Goal: Obtain resource: Obtain resource

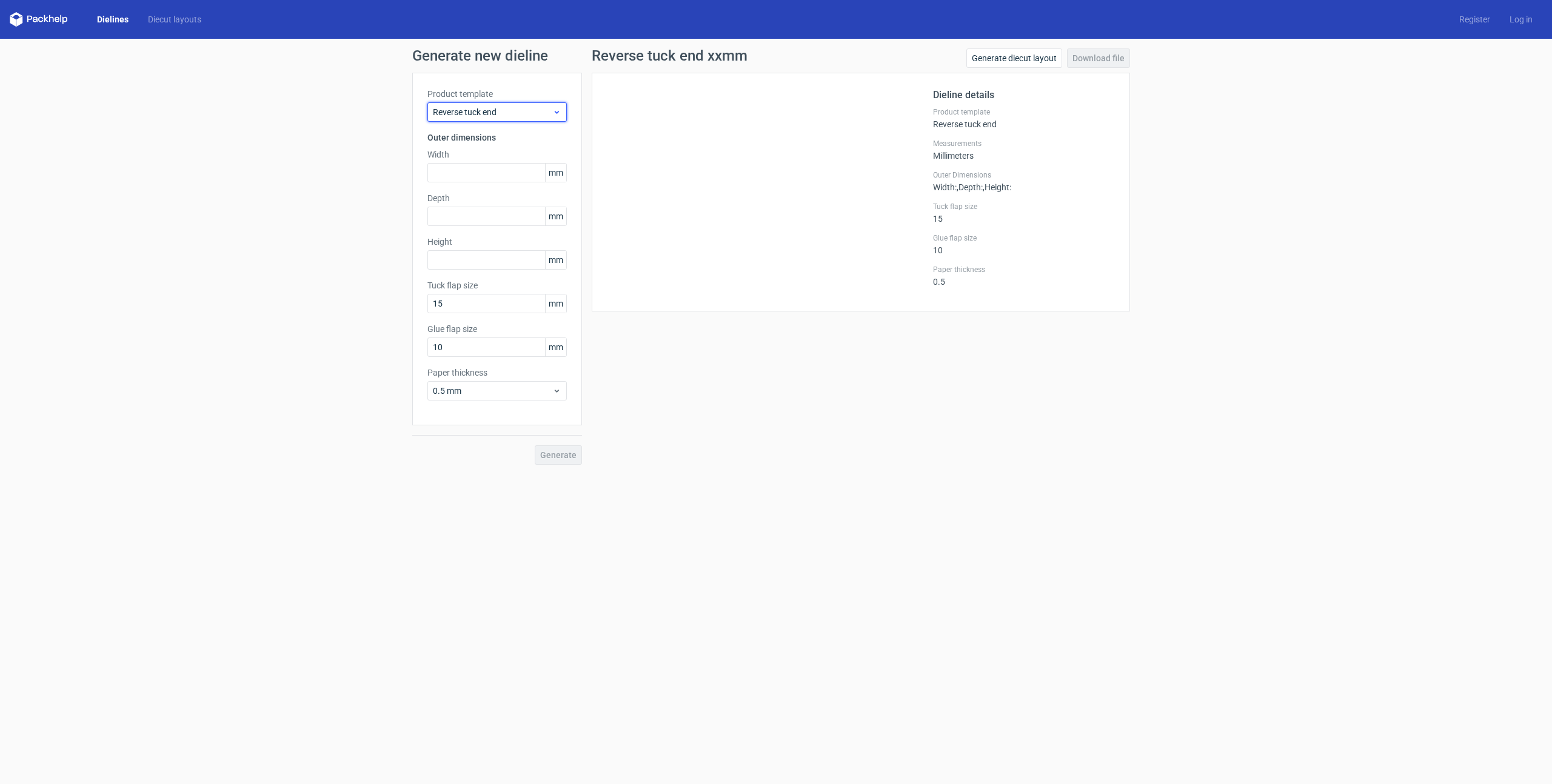
click at [534, 109] on span "Reverse tuck end" at bounding box center [492, 112] width 119 height 12
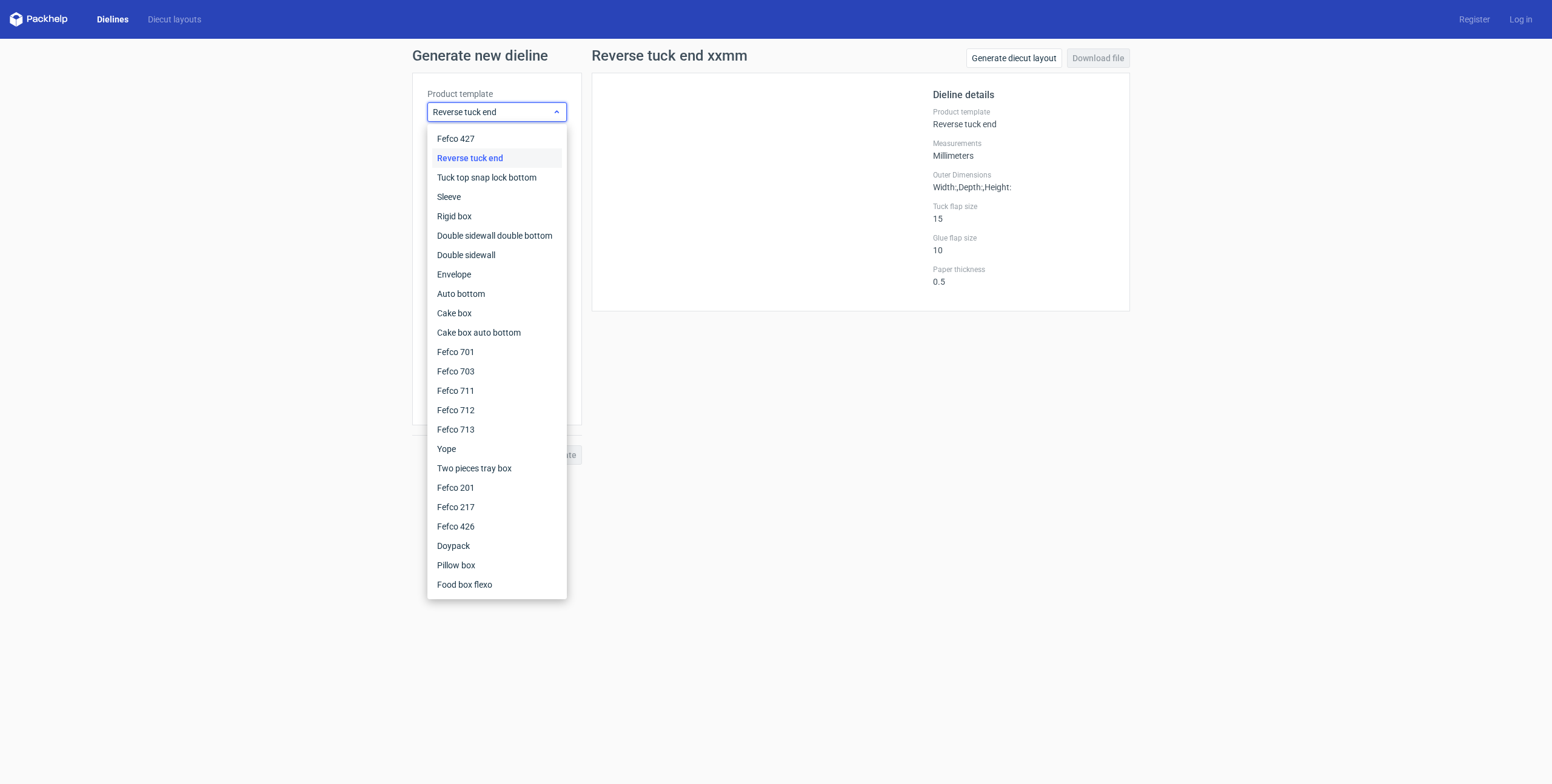
click at [534, 109] on span "Reverse tuck end" at bounding box center [492, 112] width 119 height 12
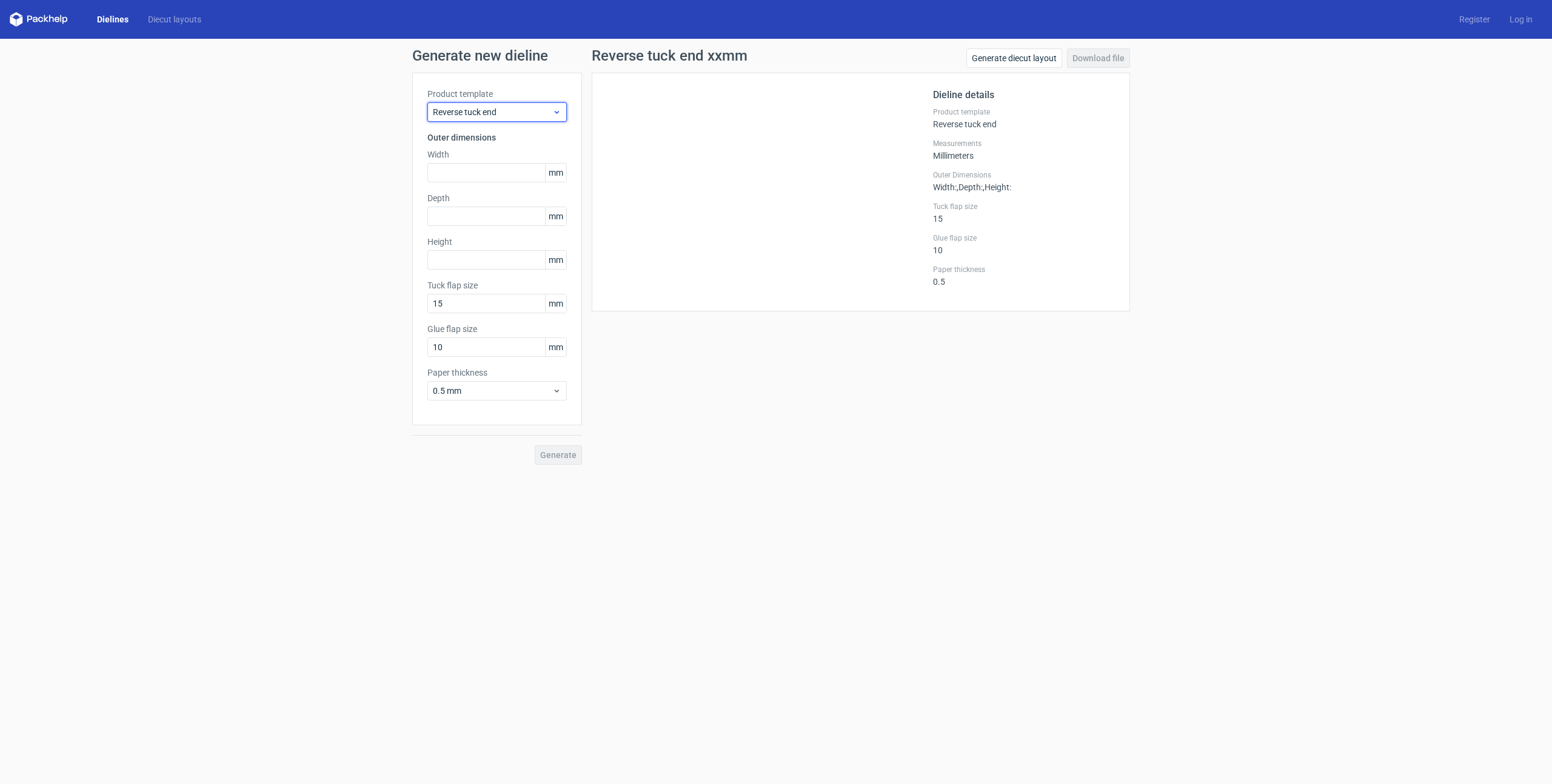
click at [534, 110] on span "Reverse tuck end" at bounding box center [492, 112] width 119 height 12
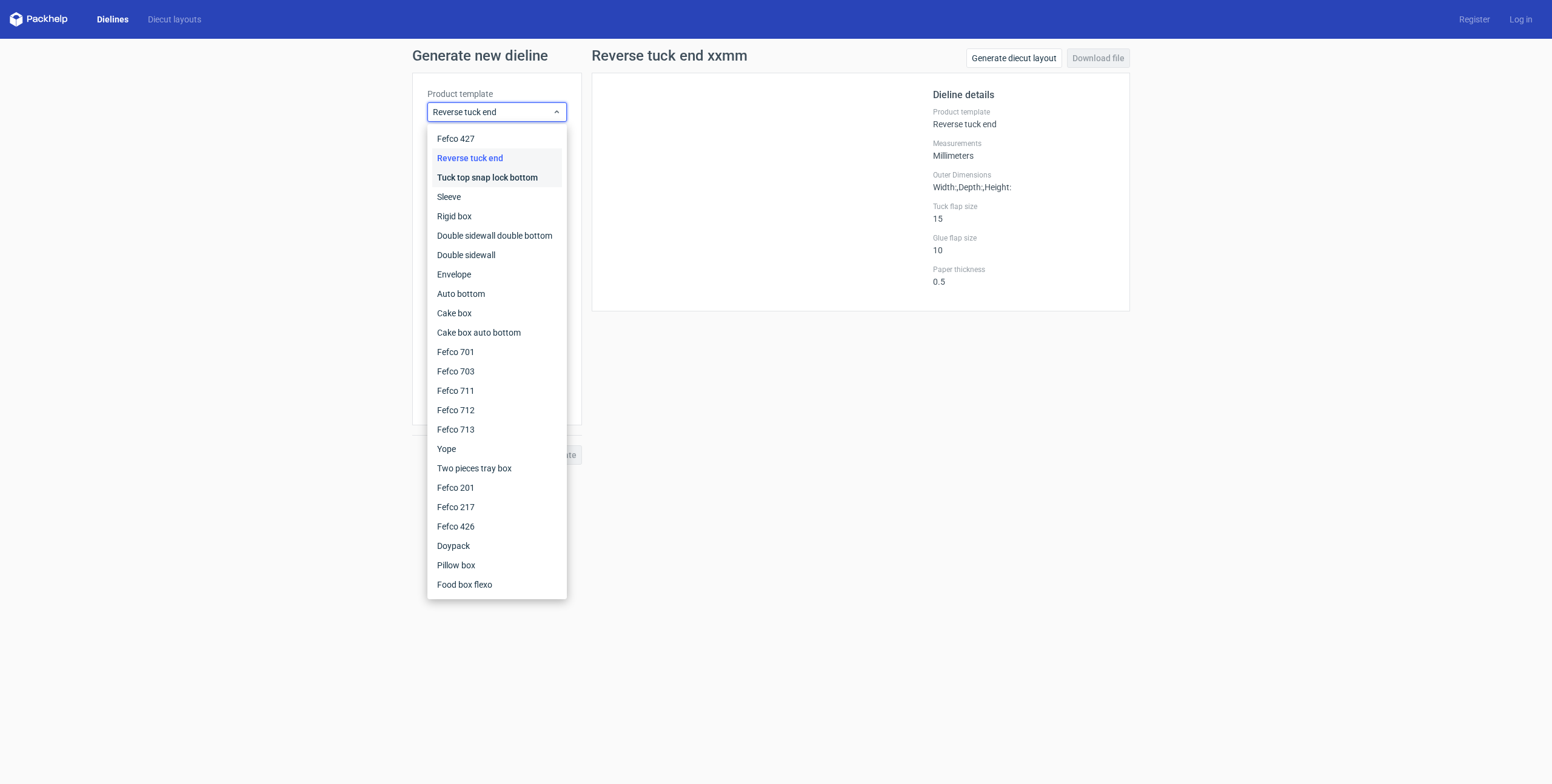
click at [505, 172] on div "Tuck top snap lock bottom" at bounding box center [497, 177] width 130 height 20
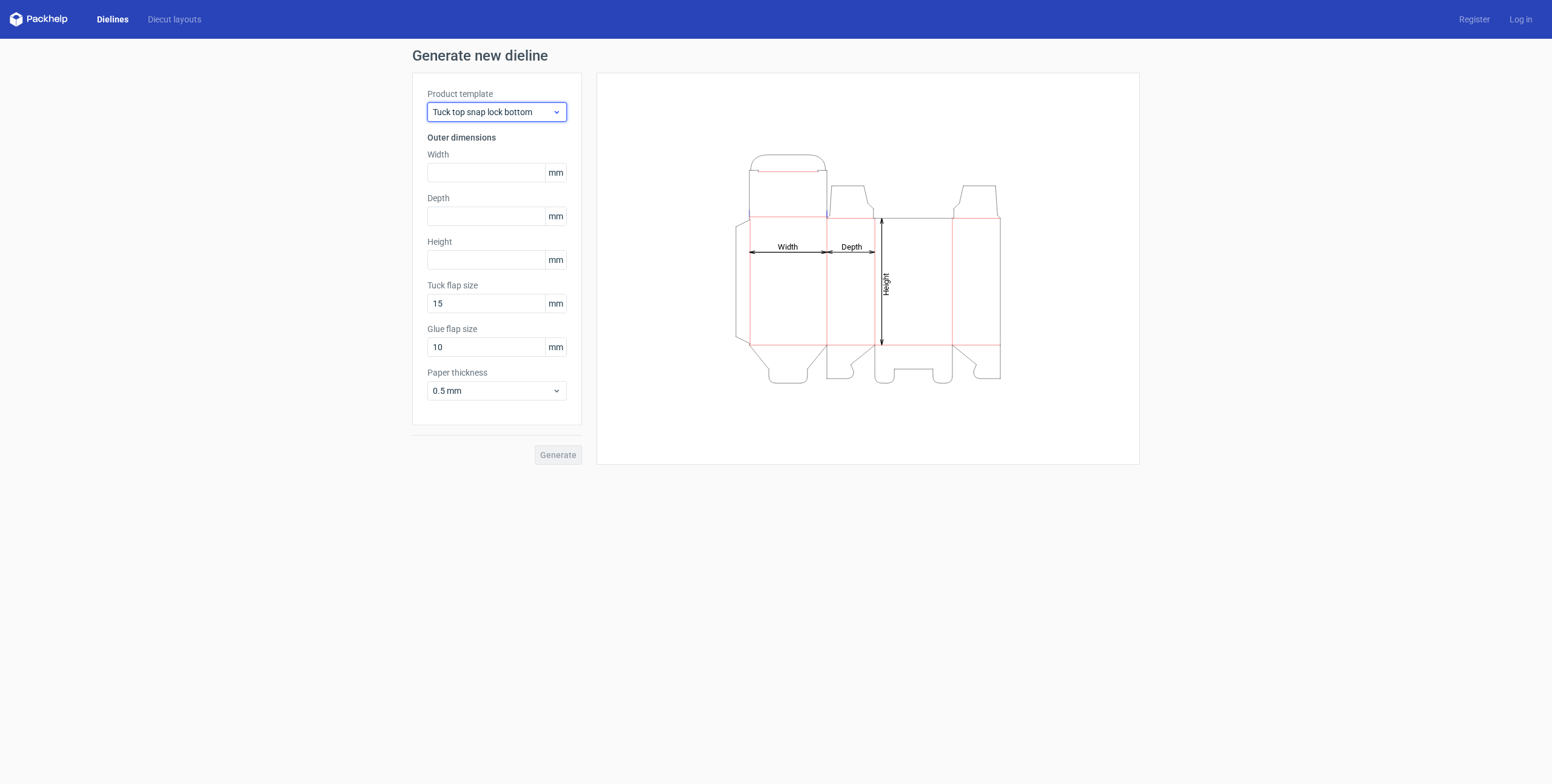
click at [518, 107] on span "Tuck top snap lock bottom" at bounding box center [492, 112] width 119 height 12
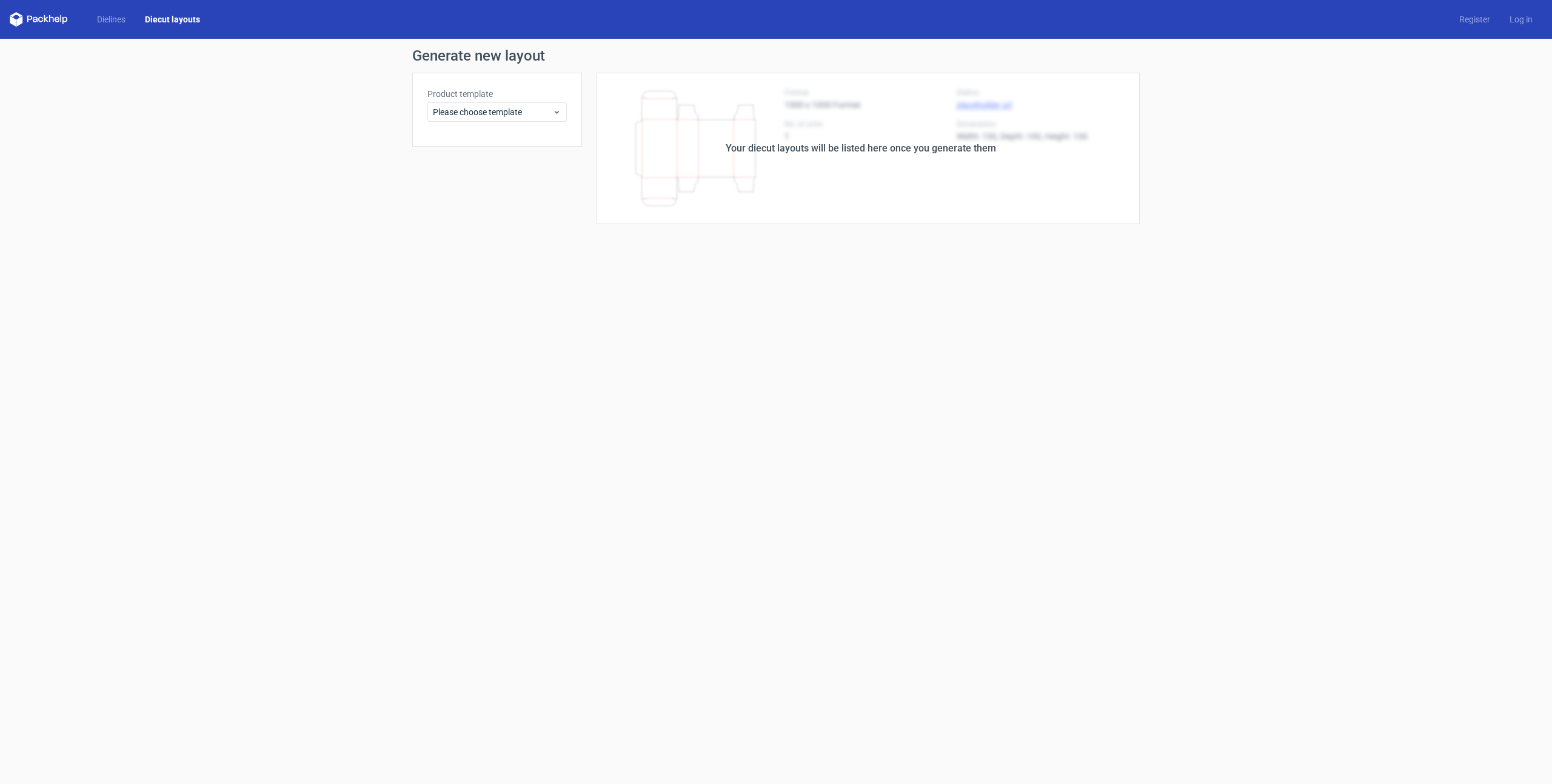
click at [801, 163] on div "Your diecut layouts will be listed here once you generate them" at bounding box center [860, 148] width 557 height 152
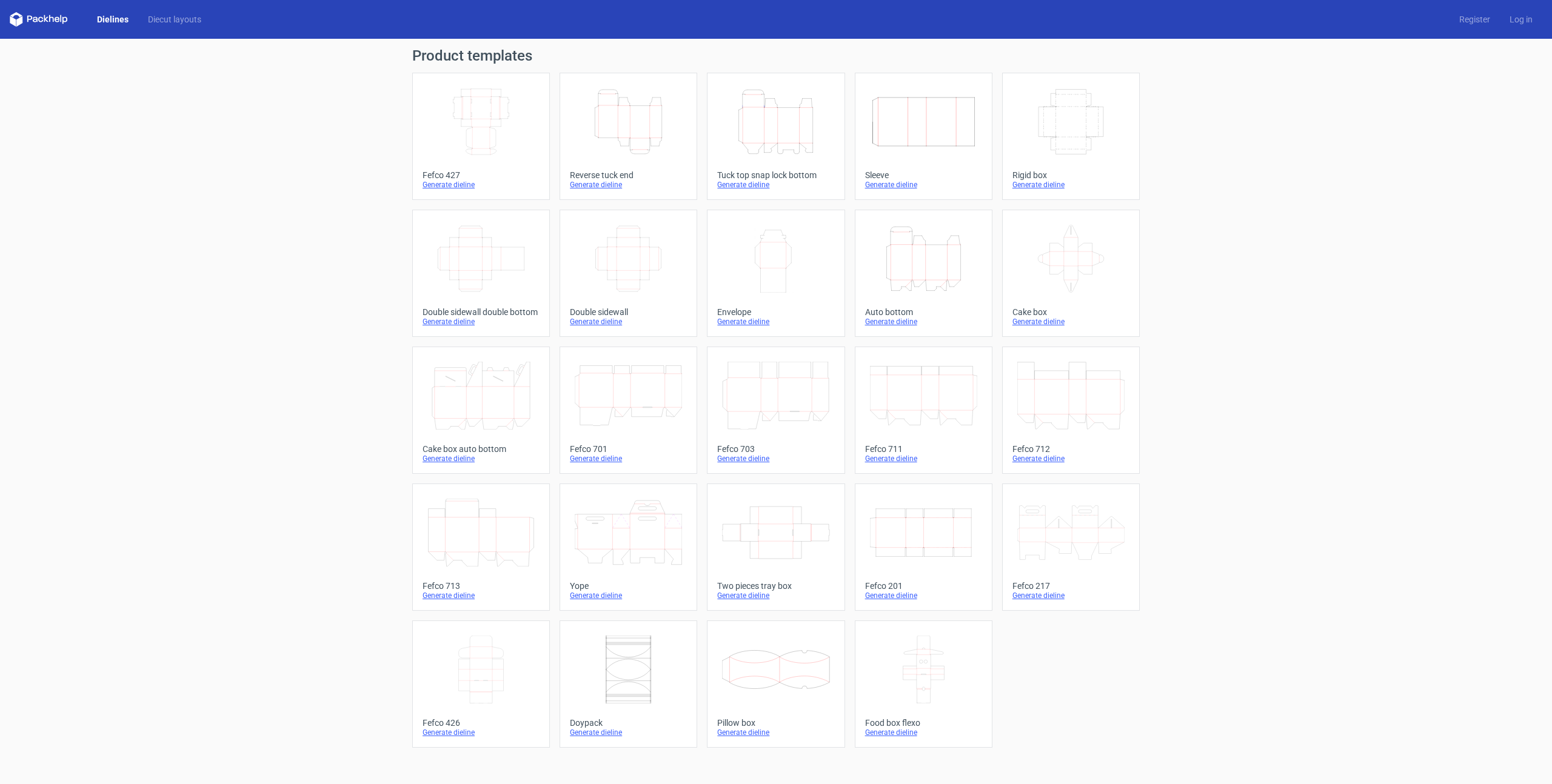
click at [651, 129] on icon "Height Depth Width" at bounding box center [628, 121] width 107 height 68
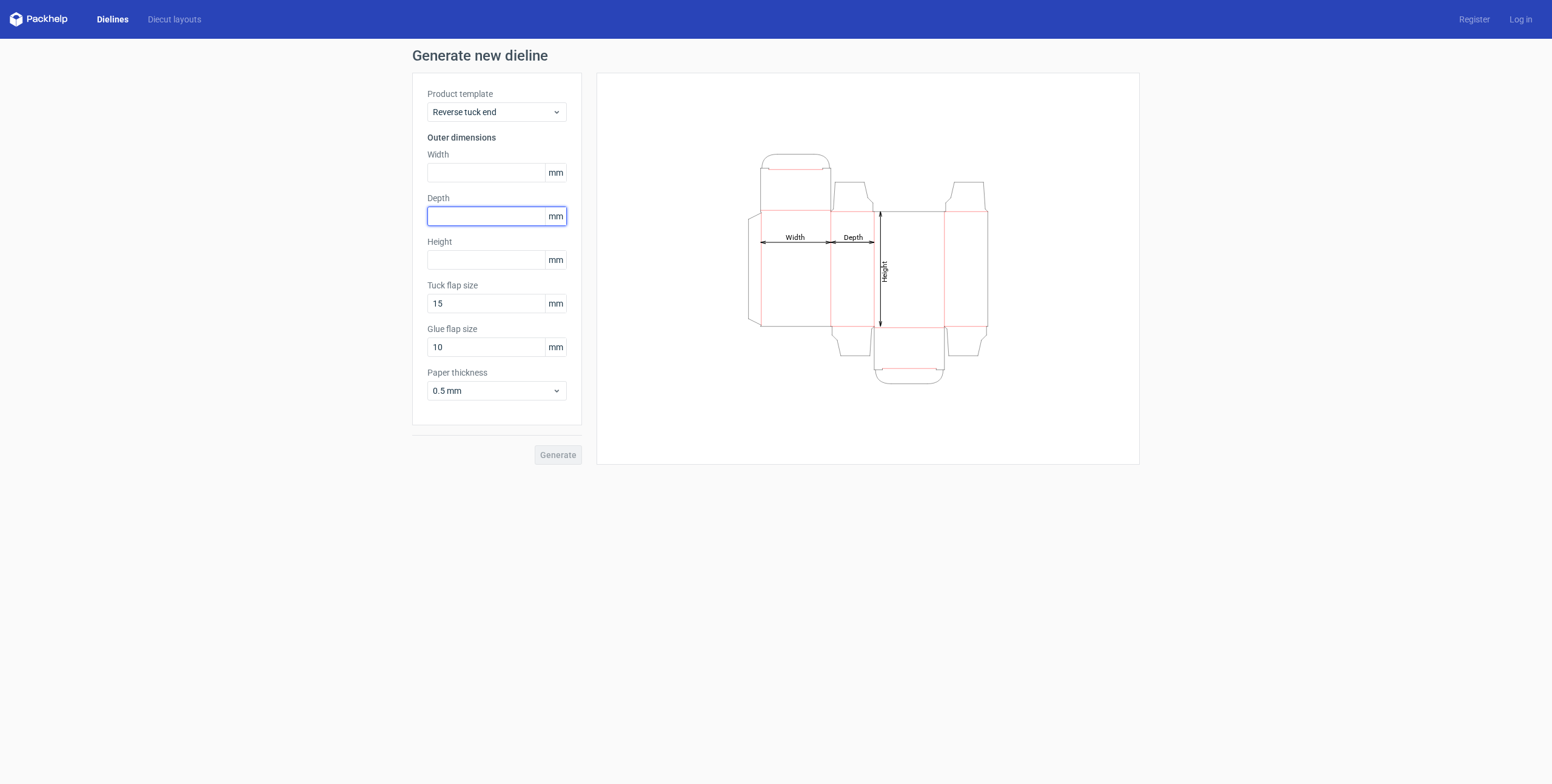
click at [469, 215] on input "text" at bounding box center [497, 216] width 140 height 20
paste input "72"
type input "72"
click at [466, 167] on input "text" at bounding box center [497, 173] width 140 height 20
paste input "185"
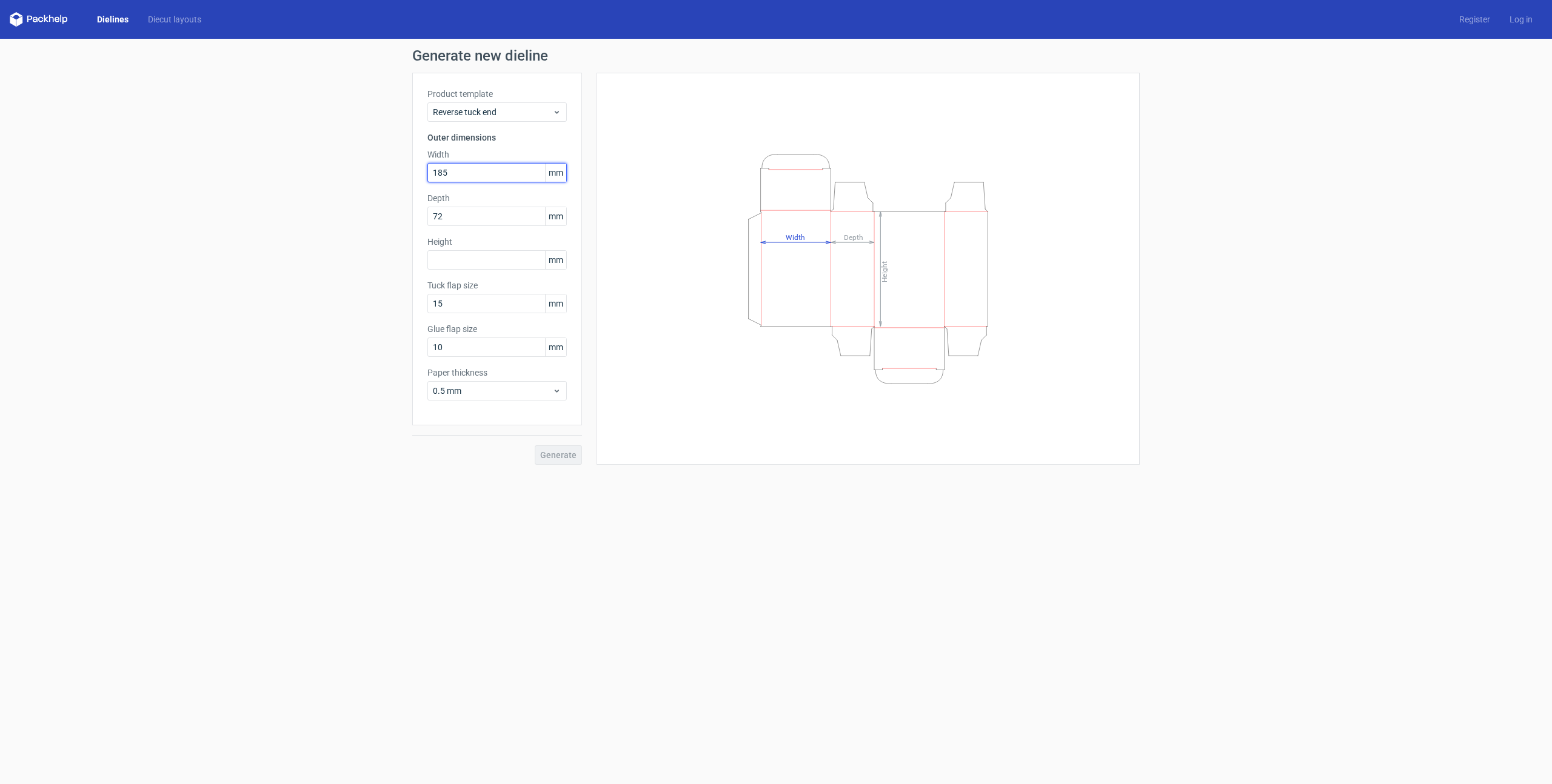
type input "185"
paste input "4379"
click at [466, 217] on input "74379" at bounding box center [497, 216] width 140 height 20
drag, startPoint x: 444, startPoint y: 216, endPoint x: 502, endPoint y: 217, distance: 58.0
click at [502, 217] on input "74379" at bounding box center [497, 216] width 140 height 20
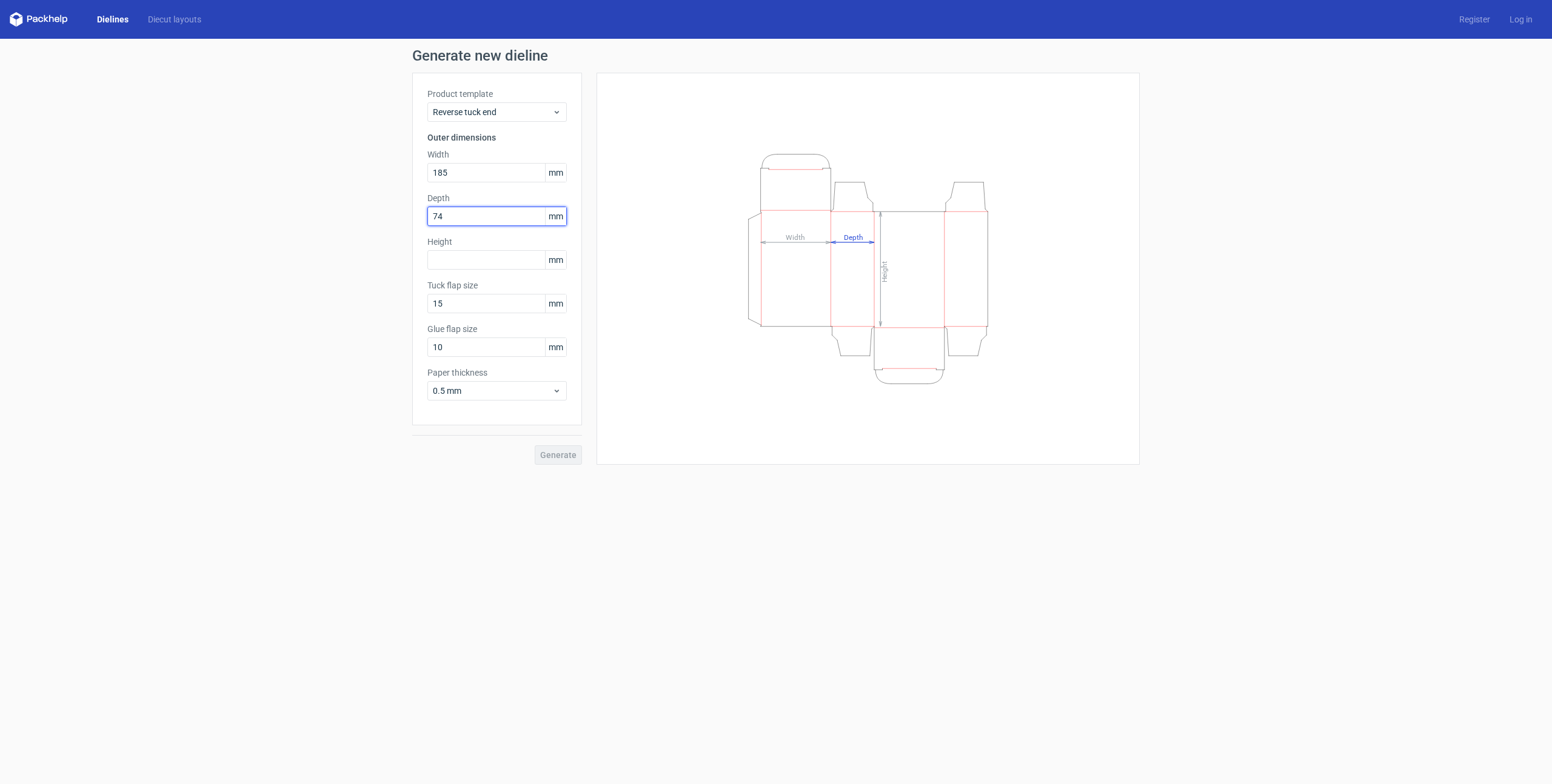
type input "74"
type input "185"
click at [570, 455] on span "Generate" at bounding box center [558, 455] width 36 height 9
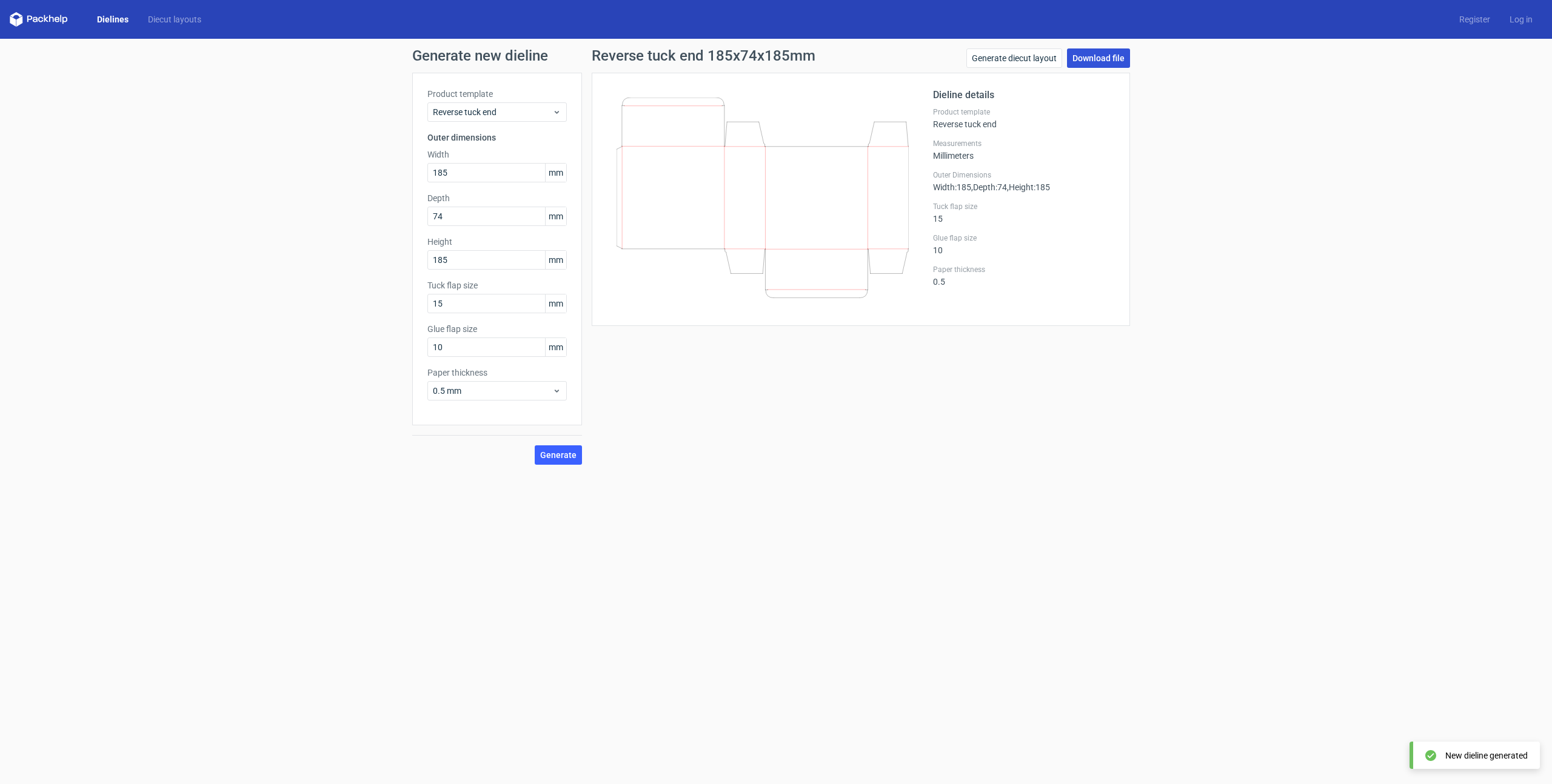
click at [1116, 58] on link "Download file" at bounding box center [1098, 58] width 63 height 20
